Goal: Find specific page/section: Find specific page/section

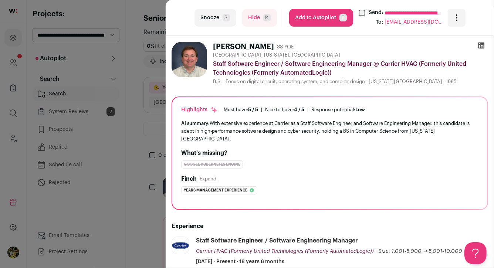
scroll to position [200, 0]
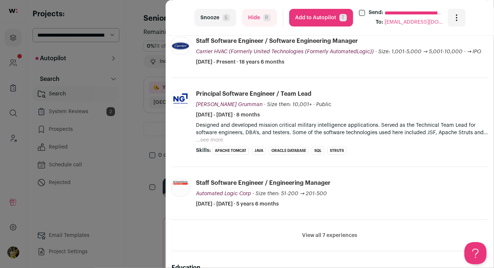
click at [133, 54] on div "**********" at bounding box center [247, 134] width 494 height 268
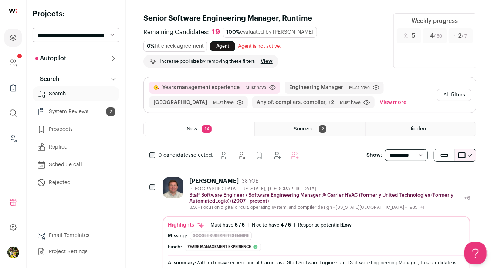
click at [117, 34] on select "**********" at bounding box center [76, 35] width 87 height 14
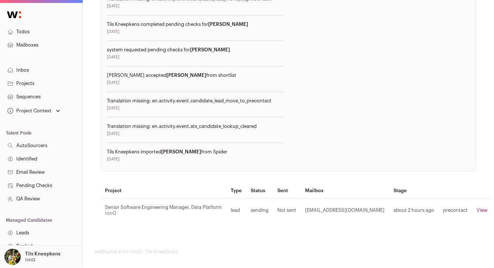
click at [387, 33] on div "Evaluations" at bounding box center [381, 73] width 177 height 180
